Goal: Information Seeking & Learning: Find specific fact

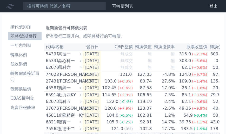
scroll to position [276, 0]
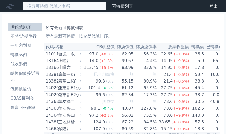
click at [40, 5] on input at bounding box center [64, 6] width 83 height 9
type input "ˇ"
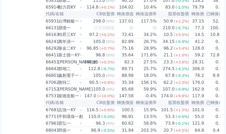
scroll to position [2352, 0]
